Goal: Task Accomplishment & Management: Manage account settings

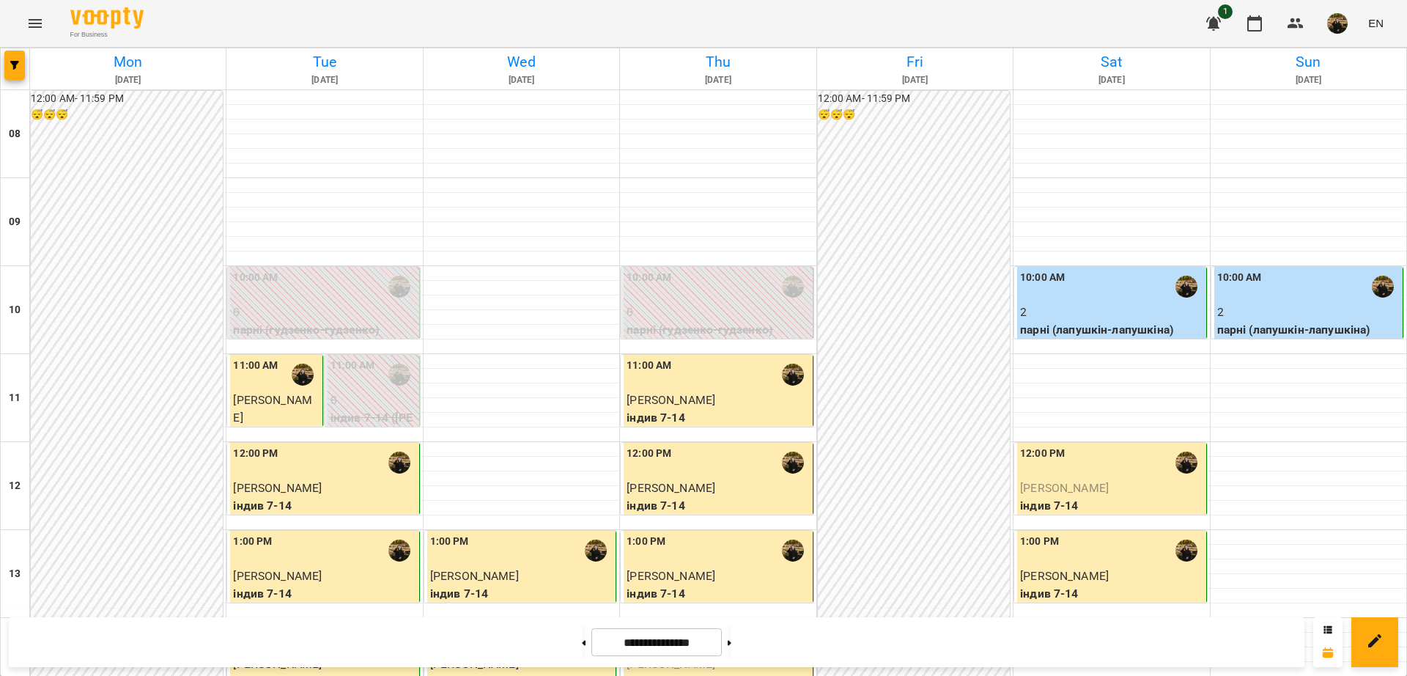
scroll to position [473, 0]
click at [1341, 21] on img "button" at bounding box center [1337, 23] width 21 height 21
click at [1336, 56] on span "[PERSON_NAME]" at bounding box center [1332, 56] width 99 height 18
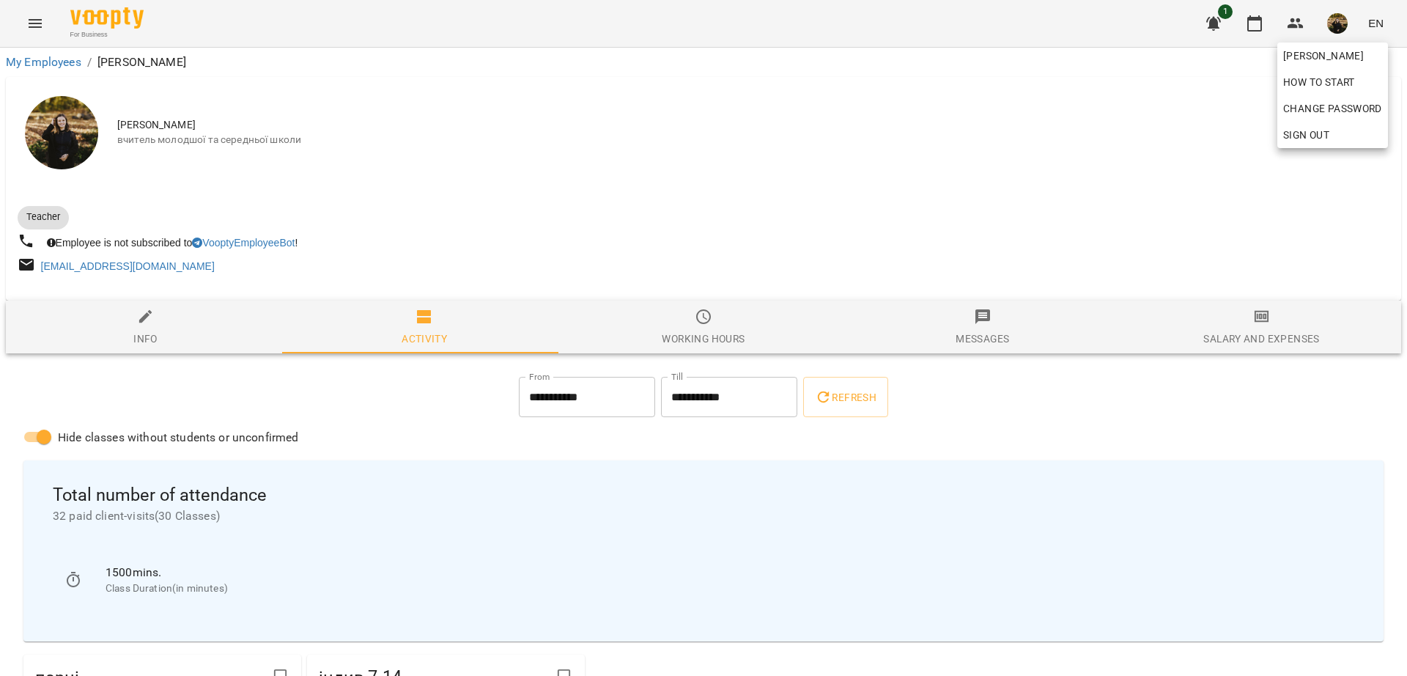
click at [1302, 19] on div at bounding box center [703, 338] width 1407 height 676
click at [1299, 23] on icon "button" at bounding box center [1296, 24] width 18 height 18
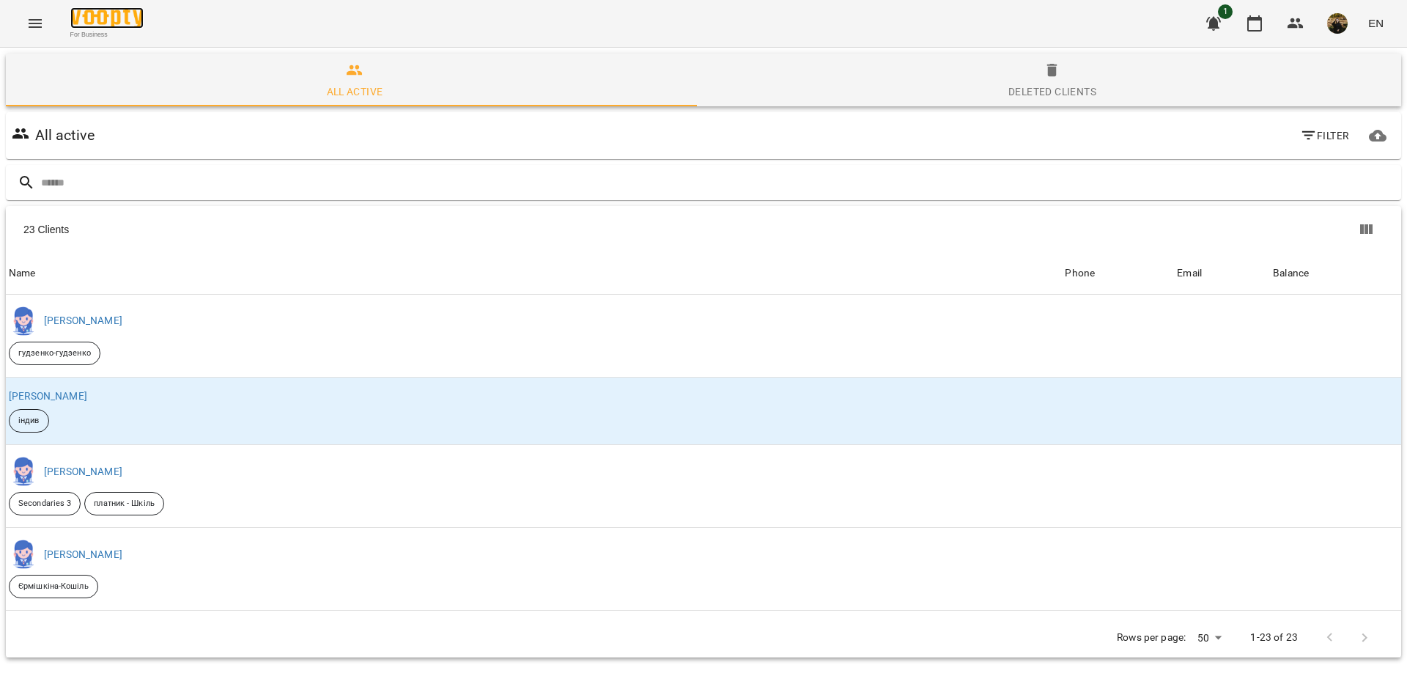
click at [122, 21] on img at bounding box center [106, 17] width 73 height 21
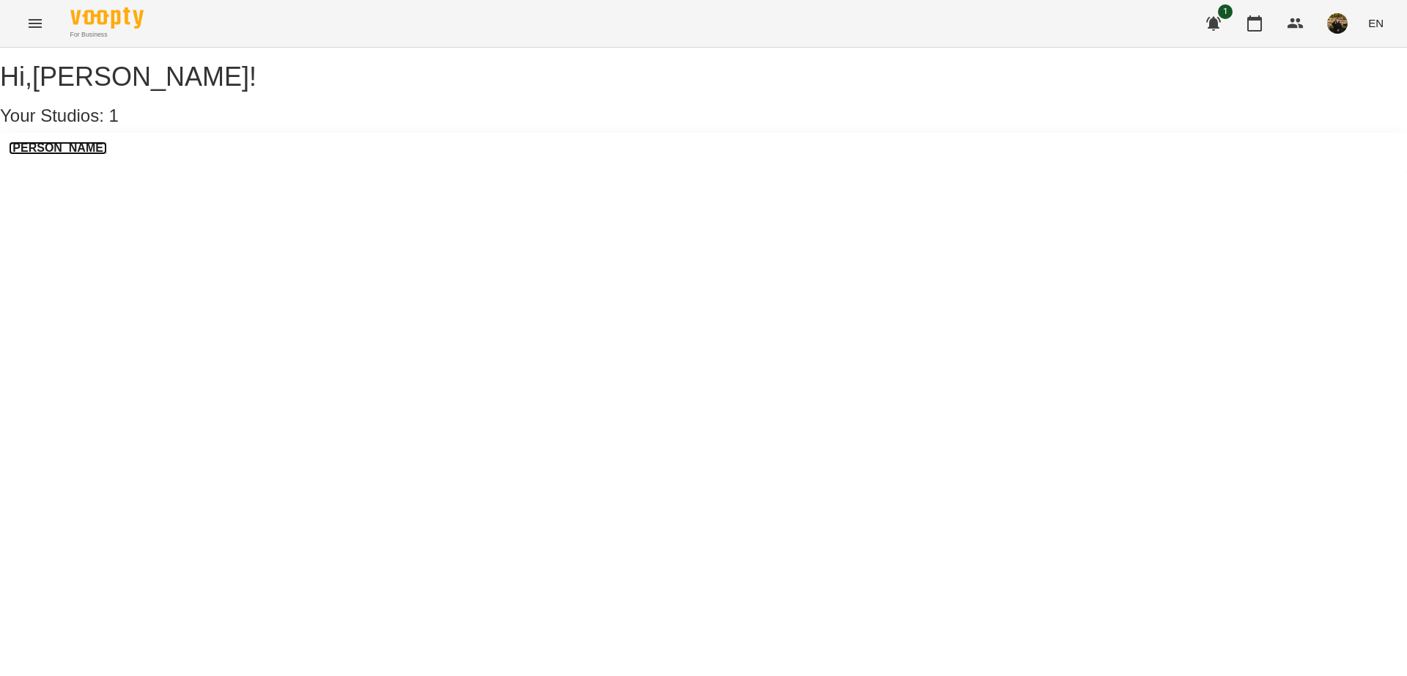
click at [97, 155] on h3 "[PERSON_NAME]" at bounding box center [58, 147] width 98 height 13
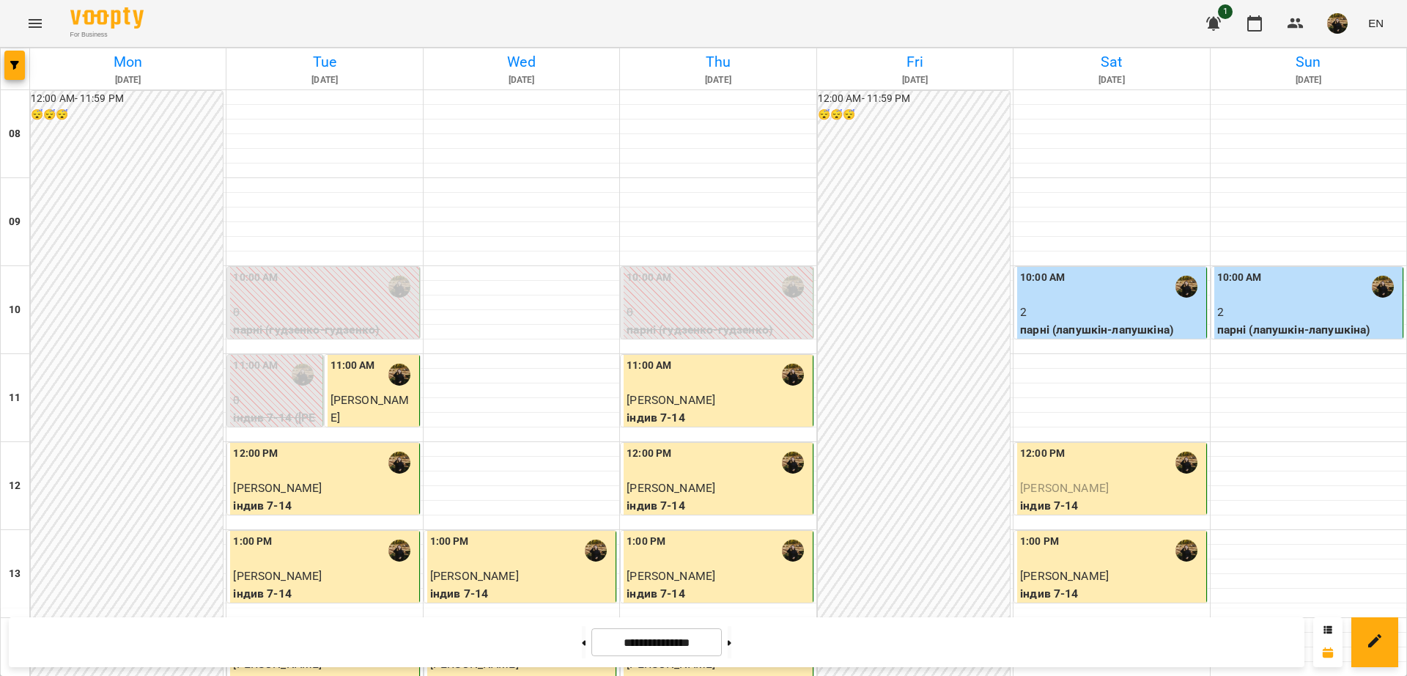
scroll to position [146, 0]
click at [731, 647] on button at bounding box center [730, 642] width 4 height 32
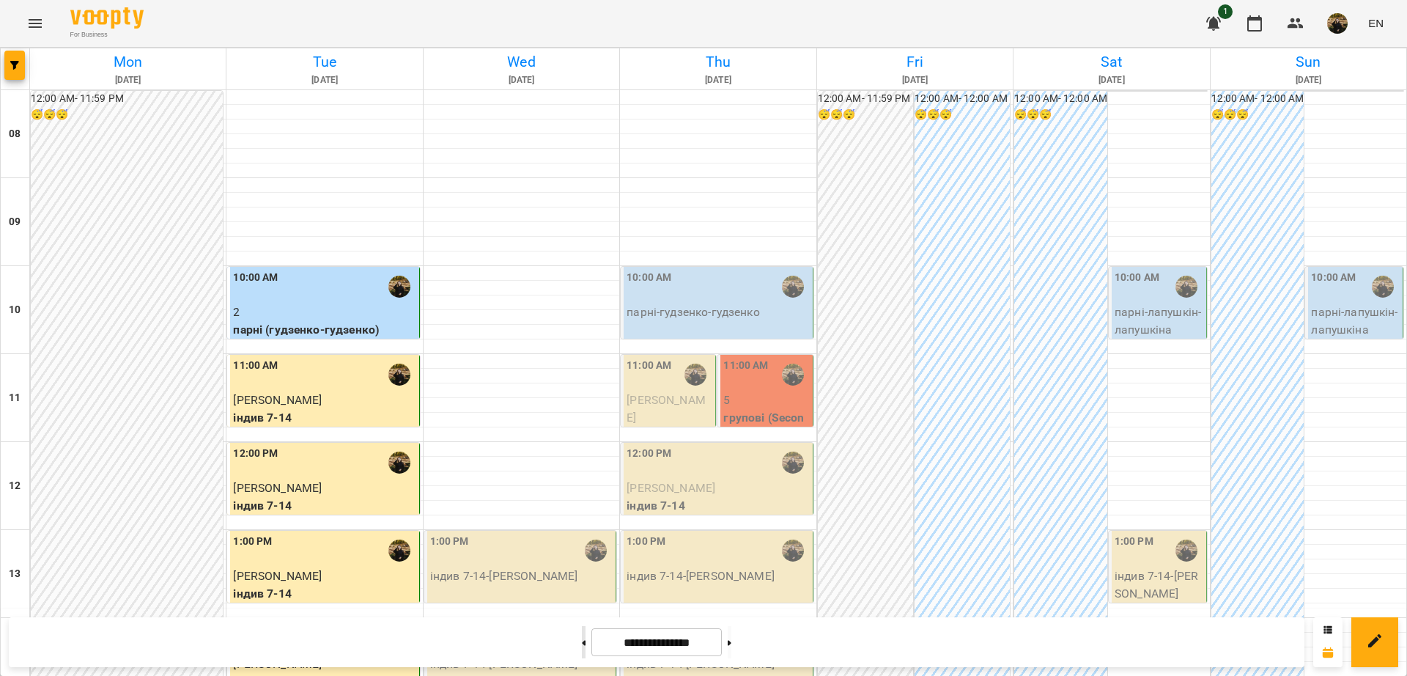
click at [582, 644] on button at bounding box center [584, 642] width 4 height 32
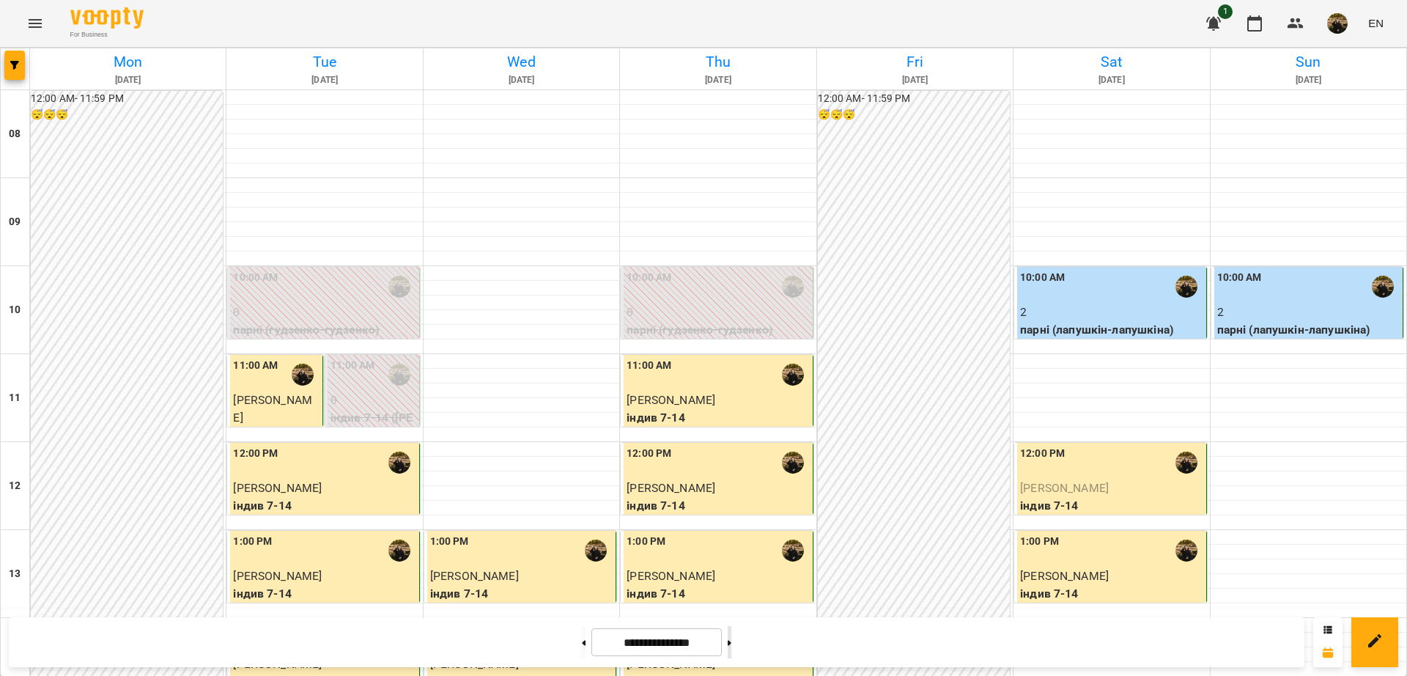
click at [731, 641] on button at bounding box center [730, 642] width 4 height 32
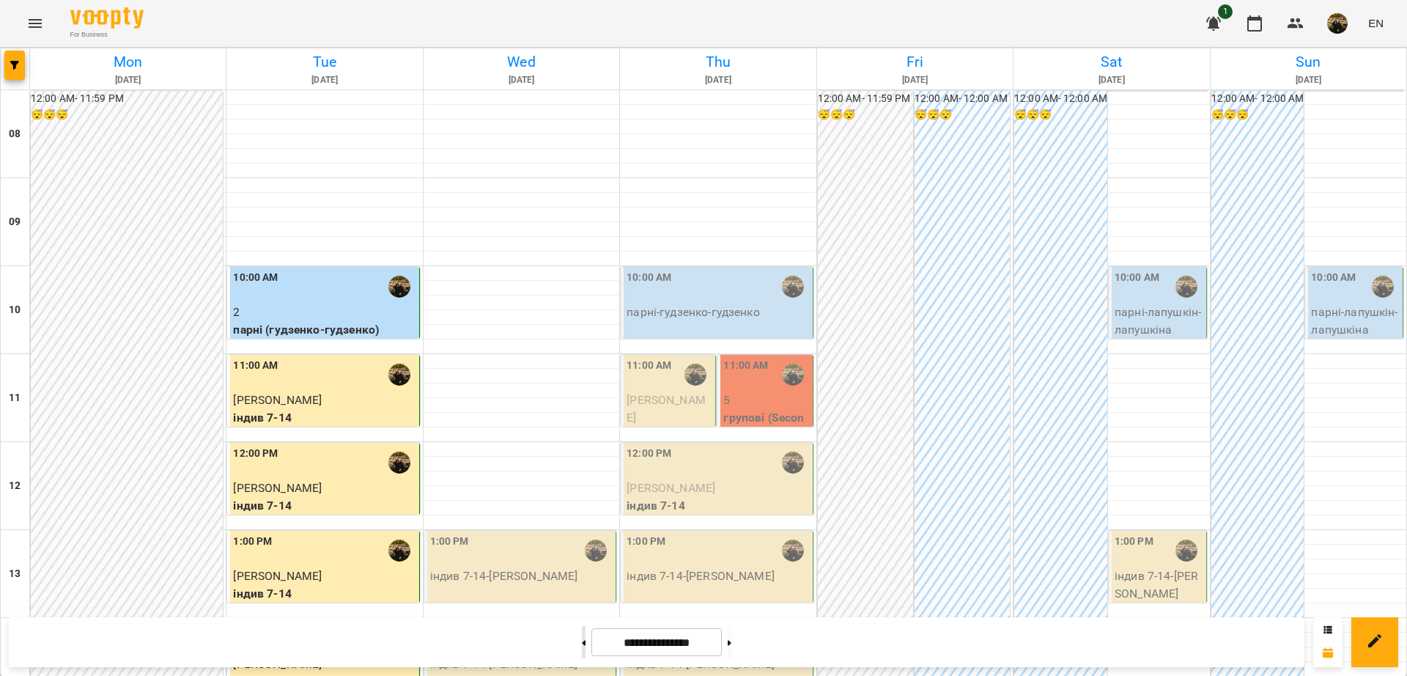
click at [582, 643] on button at bounding box center [584, 642] width 4 height 32
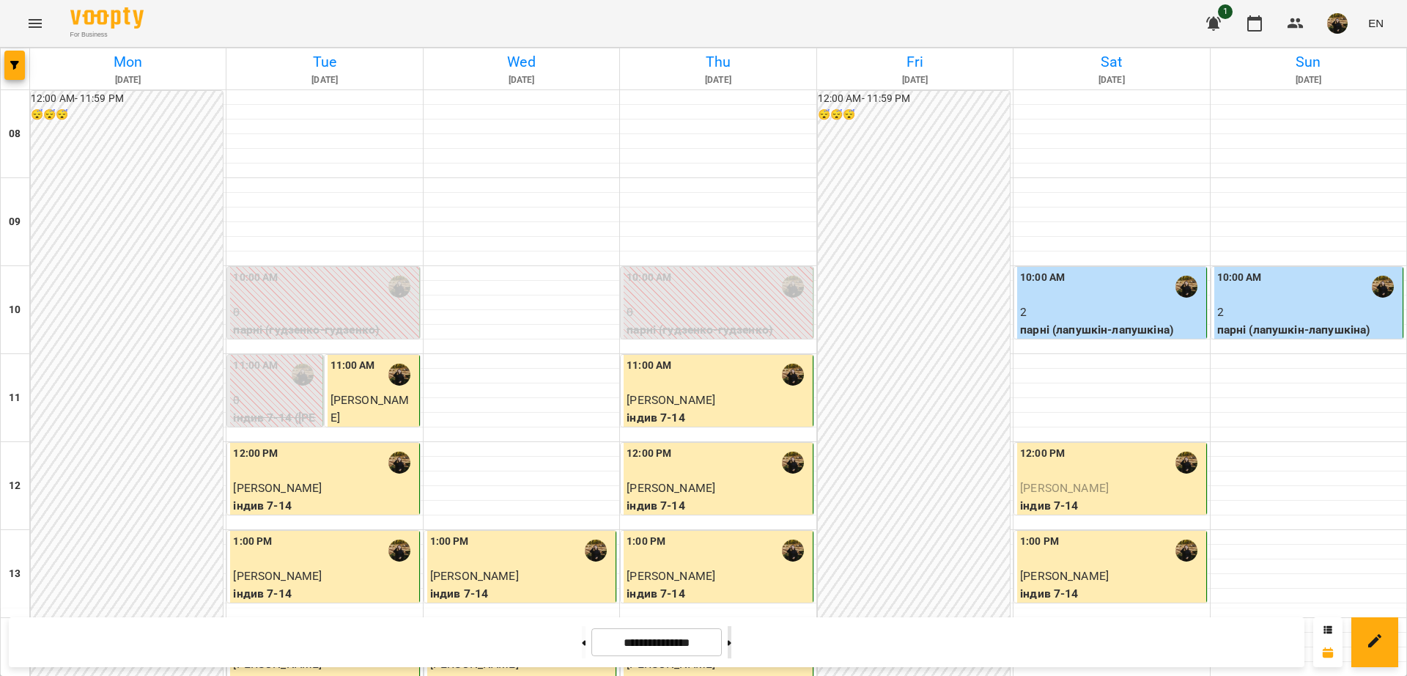
click at [731, 641] on button at bounding box center [730, 642] width 4 height 32
type input "**********"
